Goal: Find specific page/section: Find specific page/section

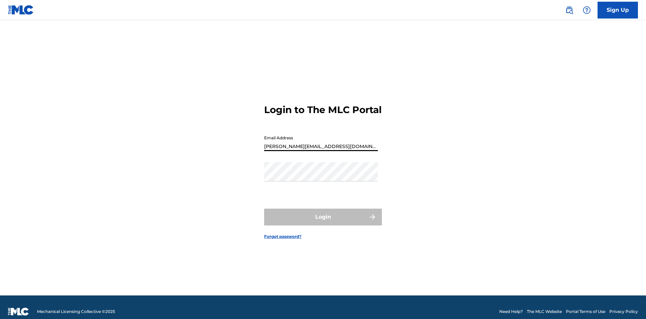
type input "[PERSON_NAME][EMAIL_ADDRESS][DOMAIN_NAME]"
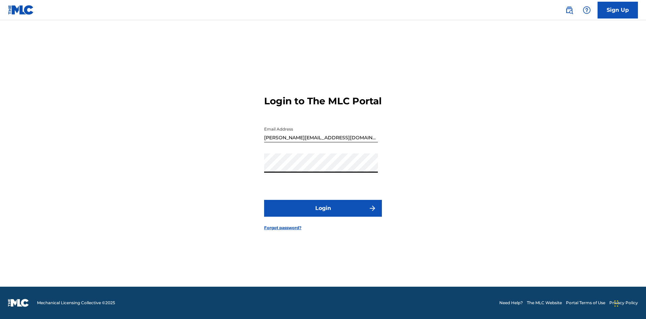
scroll to position [9, 0]
click at [323, 214] on button "Login" at bounding box center [323, 208] width 118 height 17
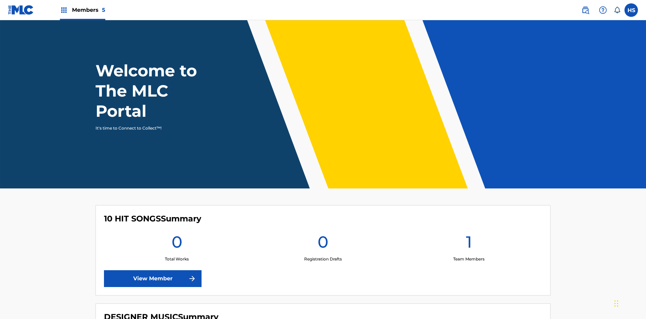
click at [82, 10] on span "Members 5" at bounding box center [88, 10] width 33 height 8
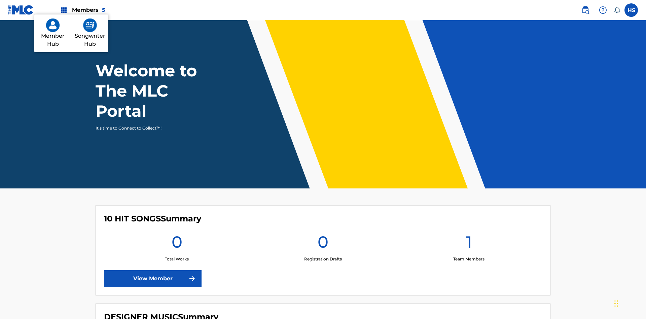
click at [53, 32] on img at bounding box center [52, 25] width 13 height 13
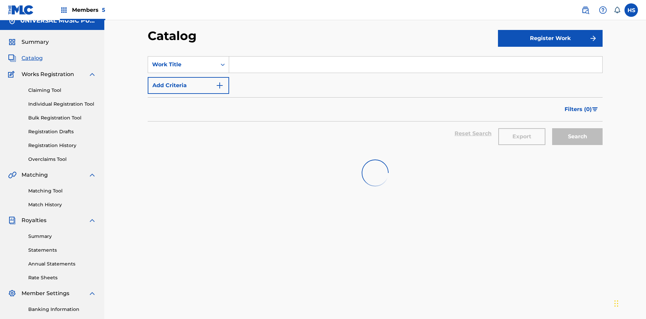
click at [416, 57] on input "Search Form" at bounding box center [415, 65] width 373 height 16
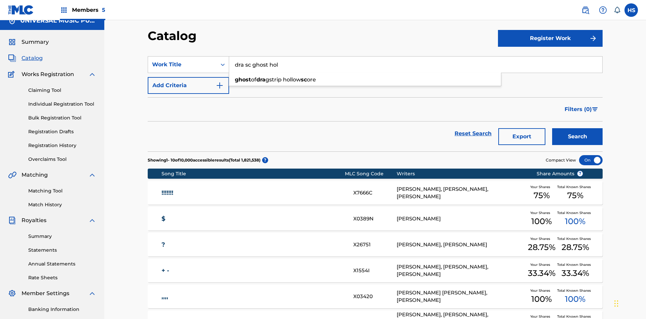
click at [365, 74] on div "ghost of dra gstrip hollow sc ore" at bounding box center [365, 80] width 272 height 12
type input "ghost of dragstrip hollow score"
click at [82, 10] on span "Members 5" at bounding box center [88, 10] width 33 height 8
